Goal: Transaction & Acquisition: Purchase product/service

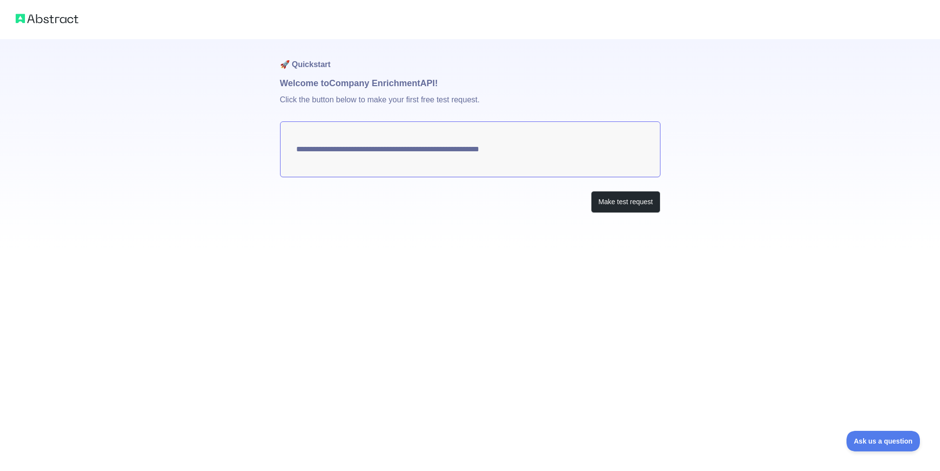
click at [429, 147] on textarea "**********" at bounding box center [470, 149] width 380 height 56
click at [634, 205] on button "Make test request" at bounding box center [625, 202] width 69 height 22
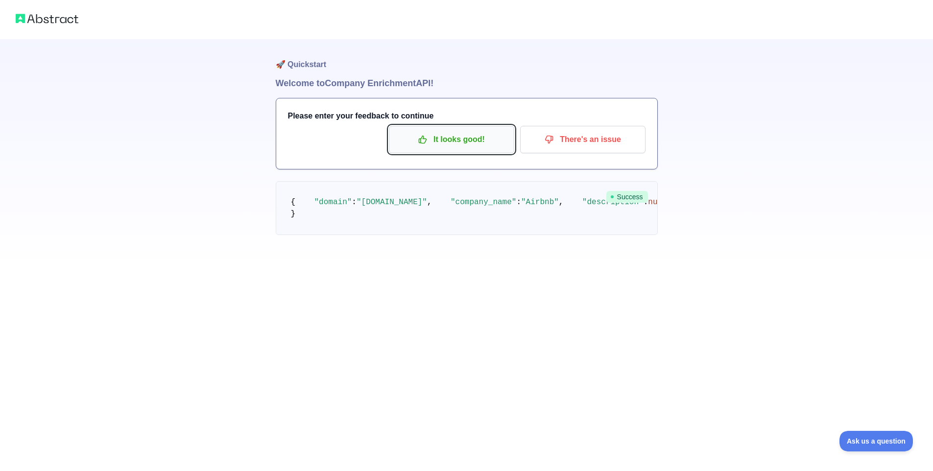
click at [473, 140] on p "It looks good!" at bounding box center [451, 139] width 111 height 17
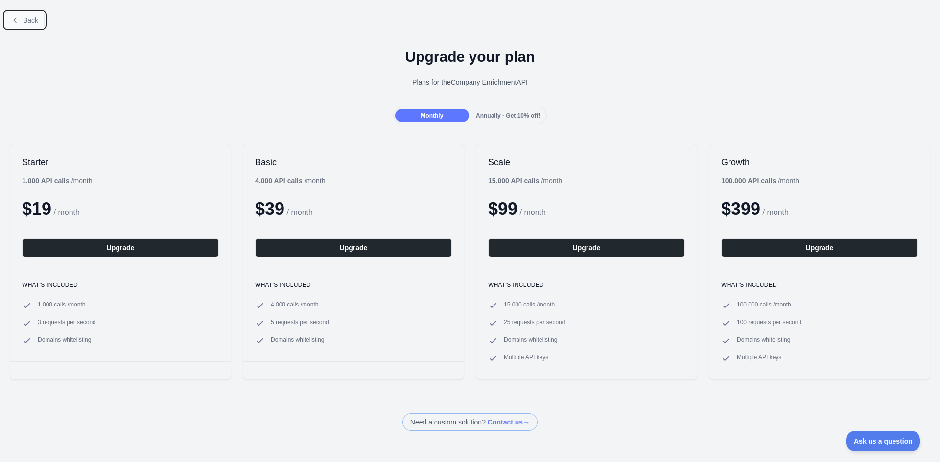
click at [32, 24] on button "Back" at bounding box center [25, 20] width 40 height 17
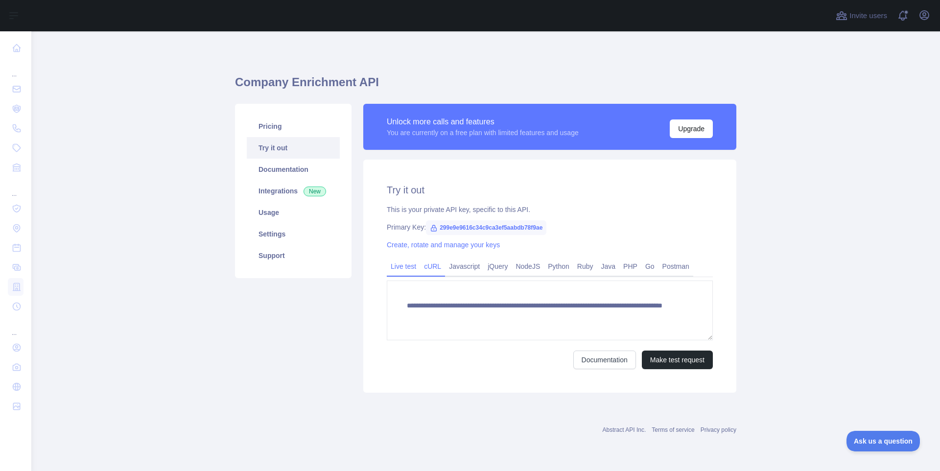
click at [432, 269] on link "cURL" at bounding box center [432, 267] width 25 height 16
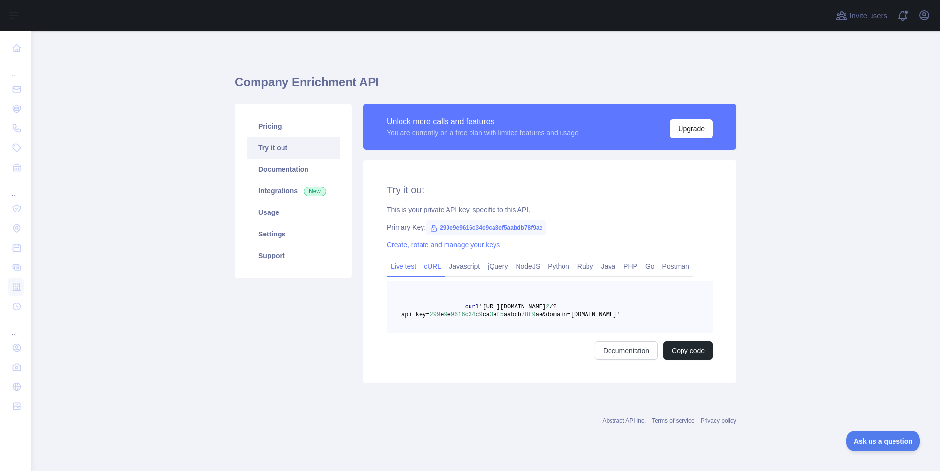
click at [414, 271] on link "Live test" at bounding box center [403, 267] width 33 height 16
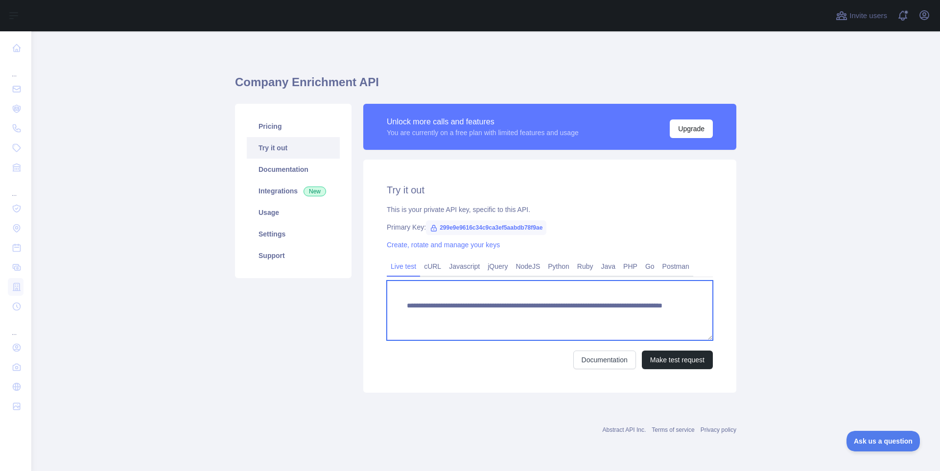
drag, startPoint x: 631, startPoint y: 315, endPoint x: 402, endPoint y: 302, distance: 229.0
click at [402, 302] on textarea "**********" at bounding box center [550, 311] width 326 height 60
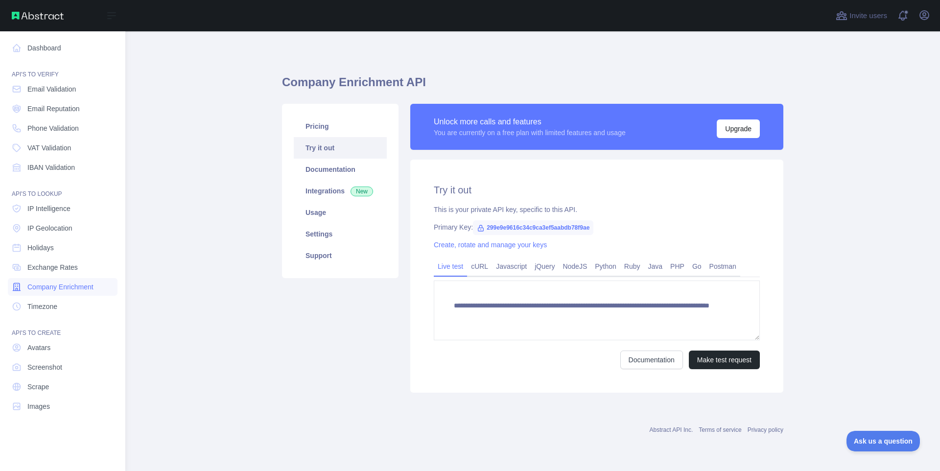
click at [54, 288] on span "Company Enrichment" at bounding box center [60, 287] width 66 height 10
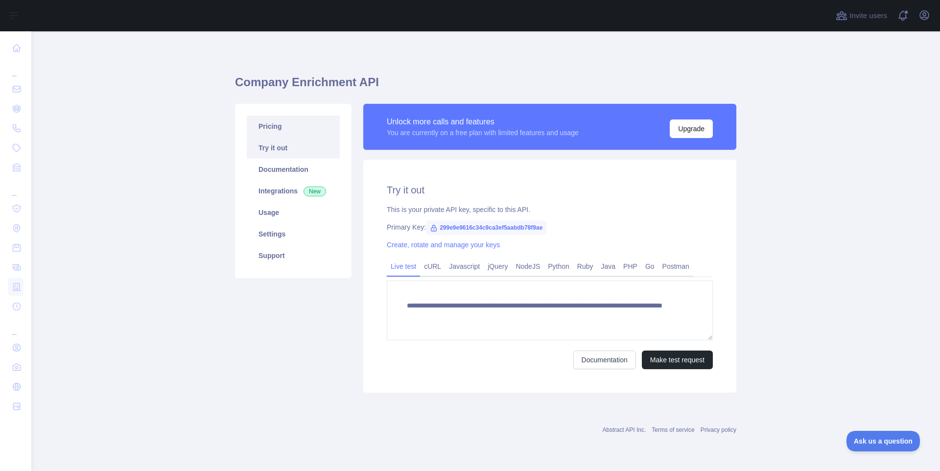
click at [278, 129] on link "Pricing" at bounding box center [293, 127] width 93 height 22
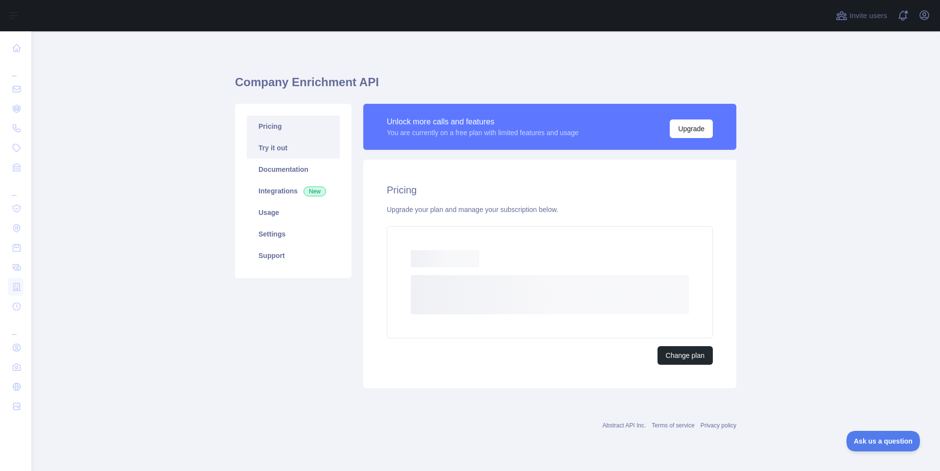
click at [275, 145] on link "Try it out" at bounding box center [293, 148] width 93 height 22
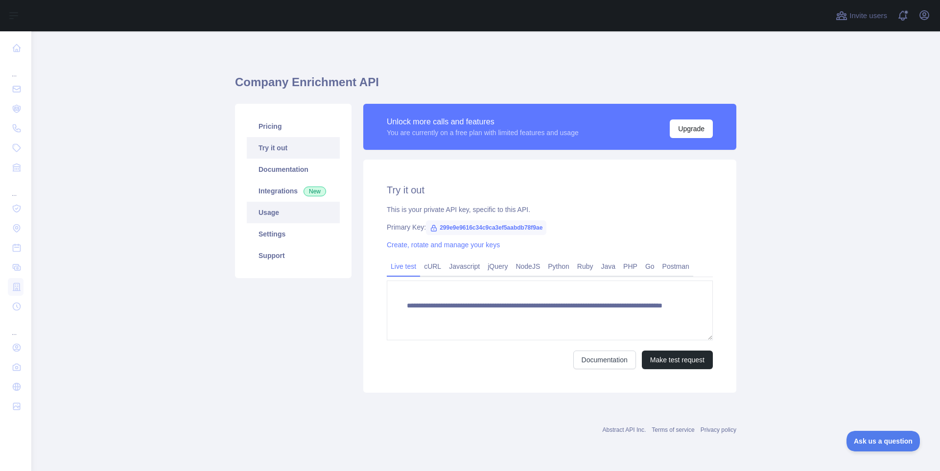
click at [283, 206] on link "Usage" at bounding box center [293, 213] width 93 height 22
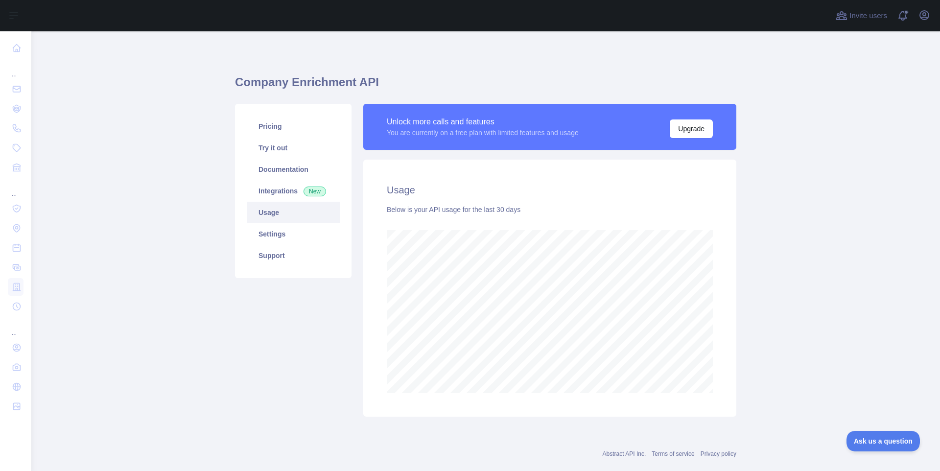
scroll to position [440, 901]
click at [291, 153] on link "Try it out" at bounding box center [293, 148] width 93 height 22
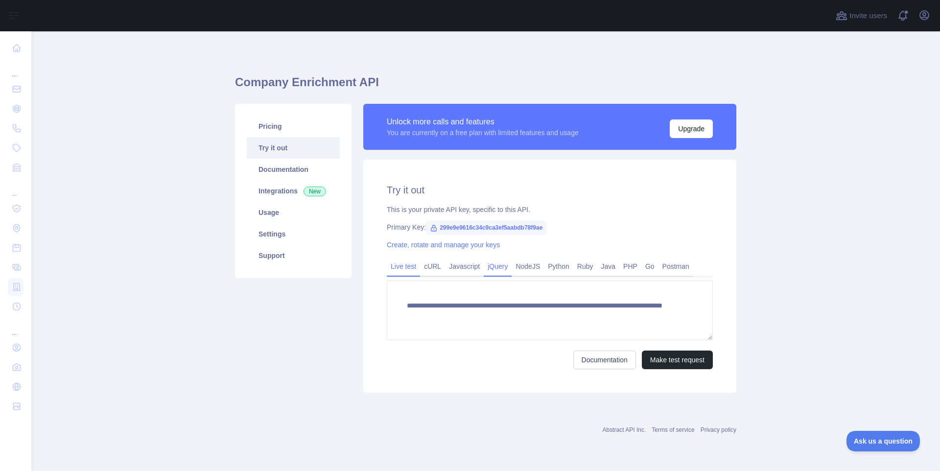
click at [512, 266] on link "jQuery" at bounding box center [498, 267] width 28 height 16
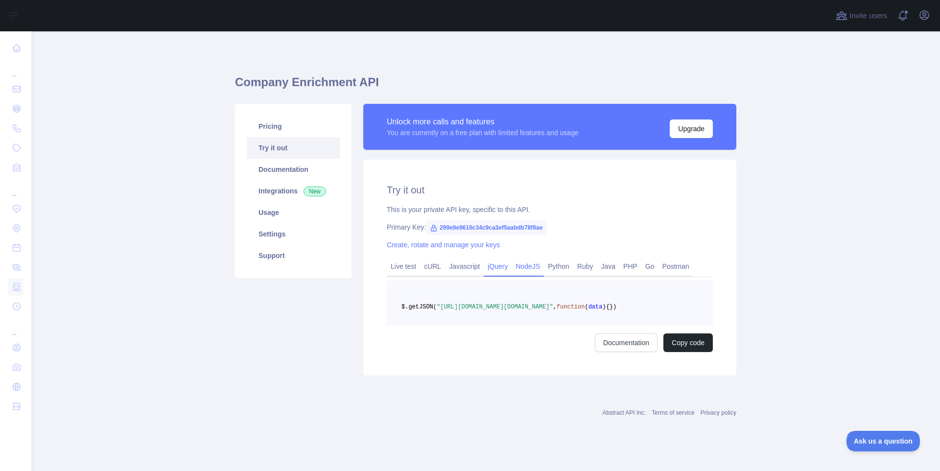
click at [537, 262] on link "NodeJS" at bounding box center [528, 267] width 32 height 16
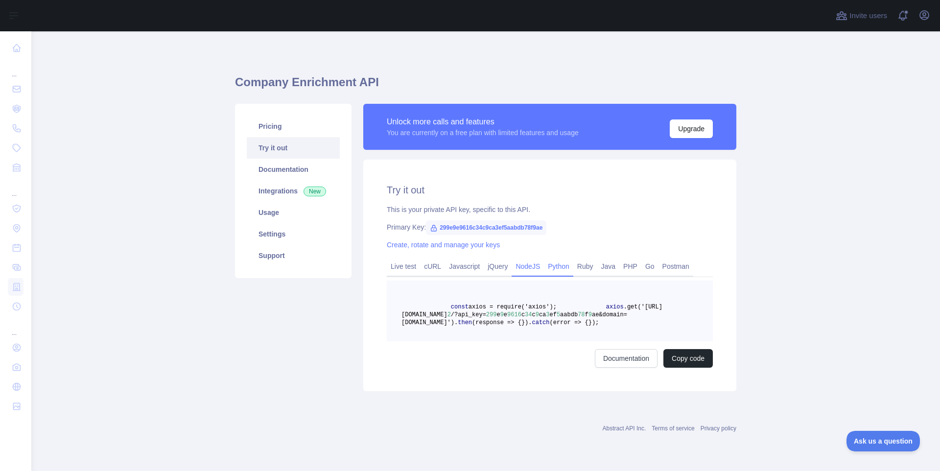
click at [573, 262] on link "Python" at bounding box center [558, 267] width 29 height 16
